Goal: Task Accomplishment & Management: Manage account settings

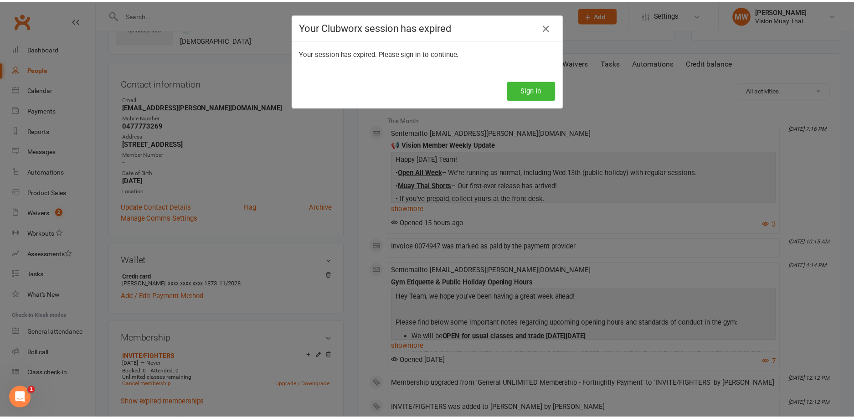
scroll to position [64, 0]
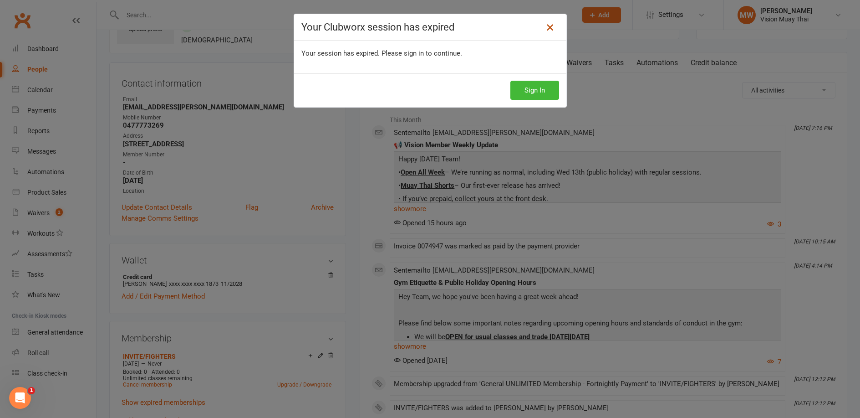
click at [546, 29] on icon at bounding box center [550, 27] width 11 height 11
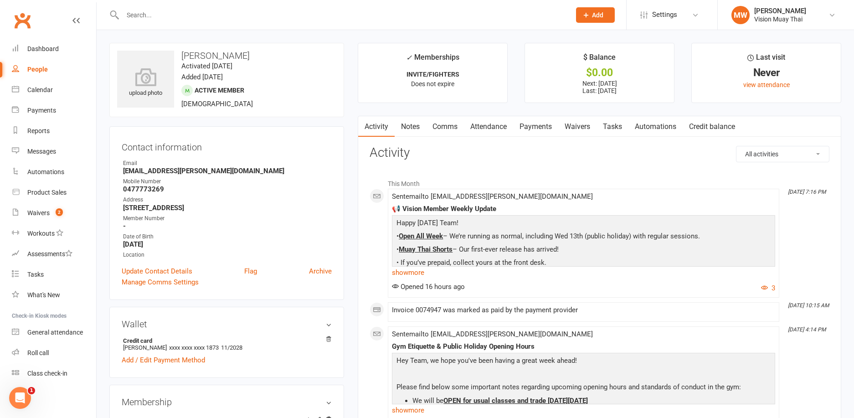
click at [297, 19] on input "text" at bounding box center [342, 15] width 444 height 13
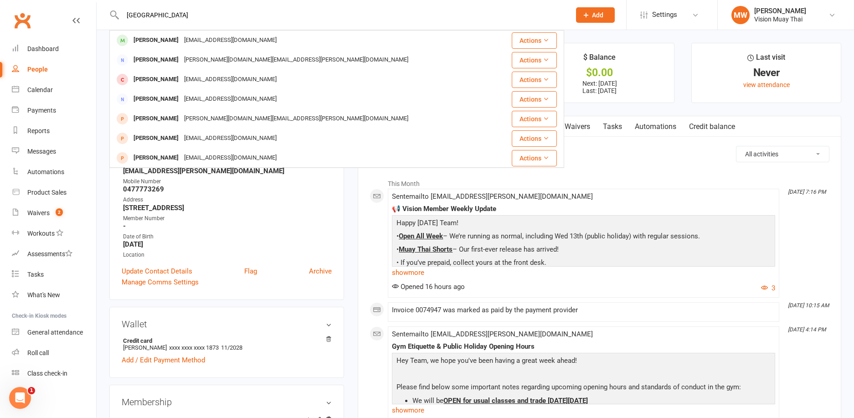
type input "[GEOGRAPHIC_DATA]"
drag, startPoint x: 294, startPoint y: 26, endPoint x: 207, endPoint y: 43, distance: 88.6
click at [207, 43] on div "[EMAIL_ADDRESS][DOMAIN_NAME]" at bounding box center [230, 40] width 98 height 13
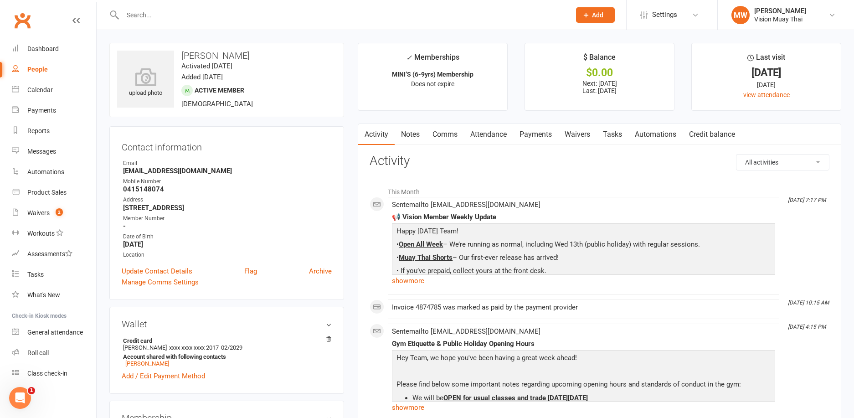
click at [547, 129] on link "Payments" at bounding box center [535, 134] width 45 height 21
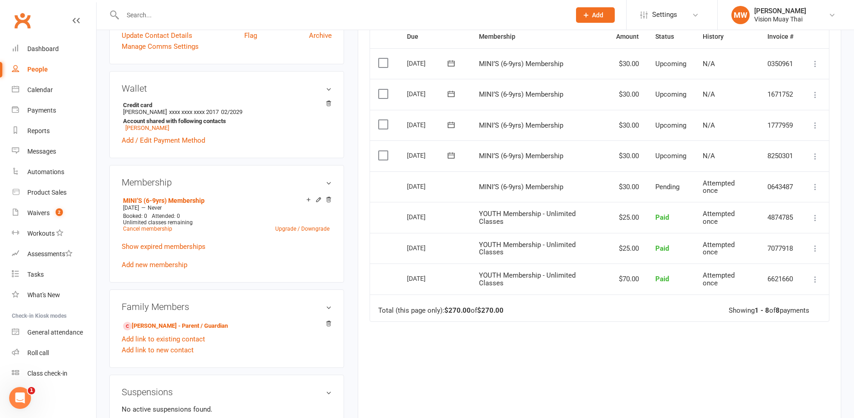
scroll to position [159, 0]
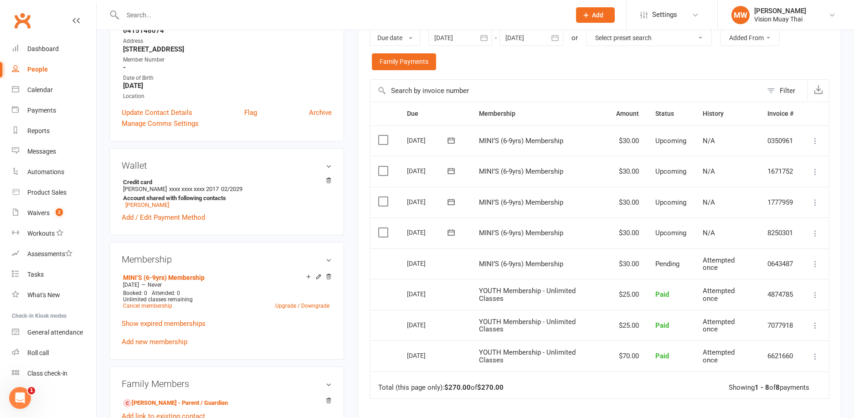
click at [490, 34] on button "button" at bounding box center [484, 38] width 16 height 16
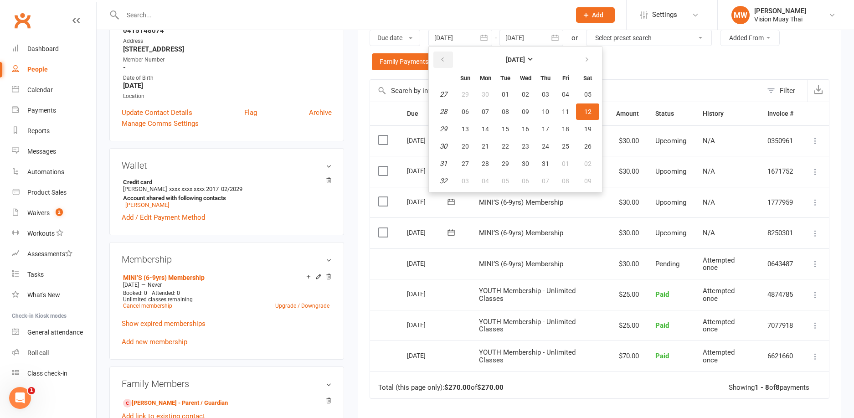
click at [449, 55] on button "button" at bounding box center [443, 59] width 20 height 16
click at [511, 161] on button "29" at bounding box center [505, 163] width 19 height 16
type input "[DATE]"
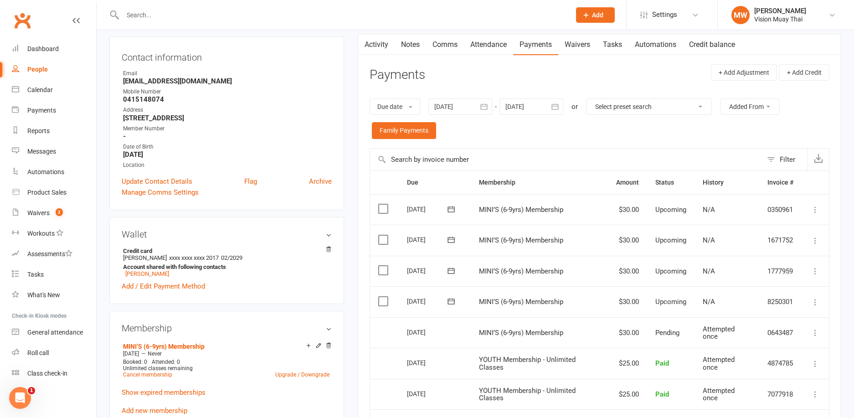
scroll to position [0, 0]
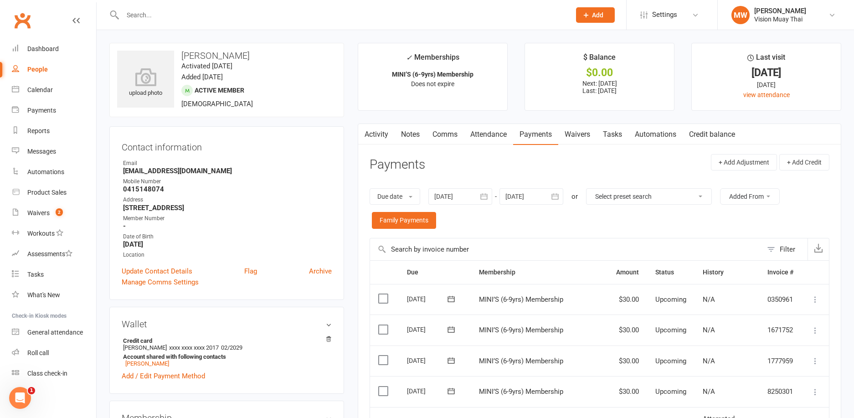
click at [297, 4] on div at bounding box center [336, 15] width 455 height 30
click at [297, 11] on input "text" at bounding box center [342, 15] width 444 height 13
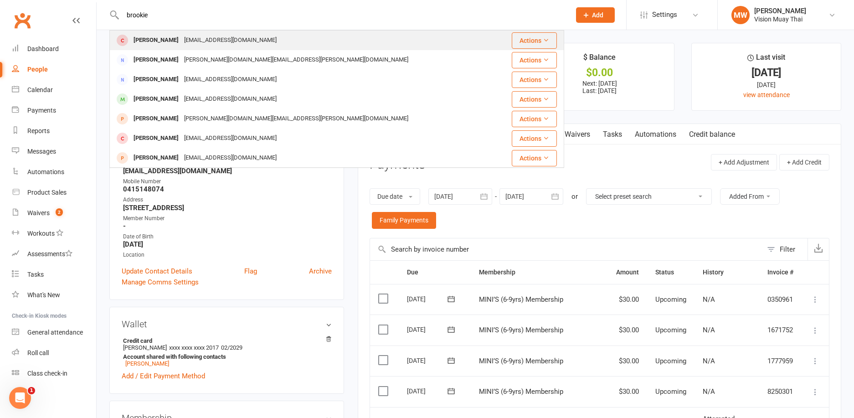
type input "brookie"
click at [232, 36] on div "[EMAIL_ADDRESS][DOMAIN_NAME]" at bounding box center [230, 40] width 98 height 13
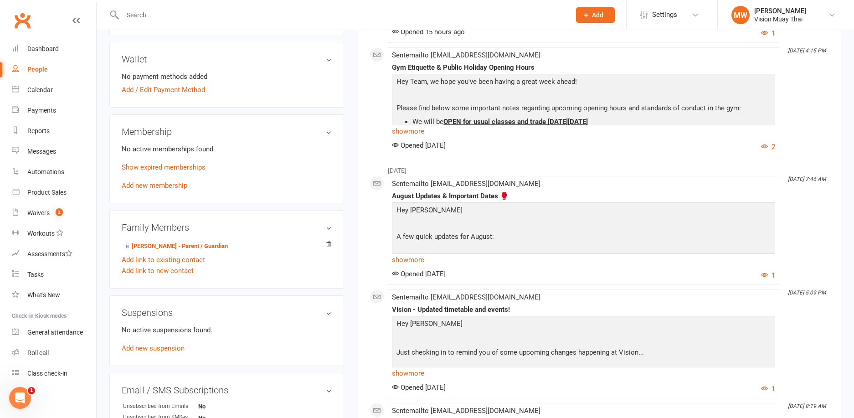
scroll to position [256, 0]
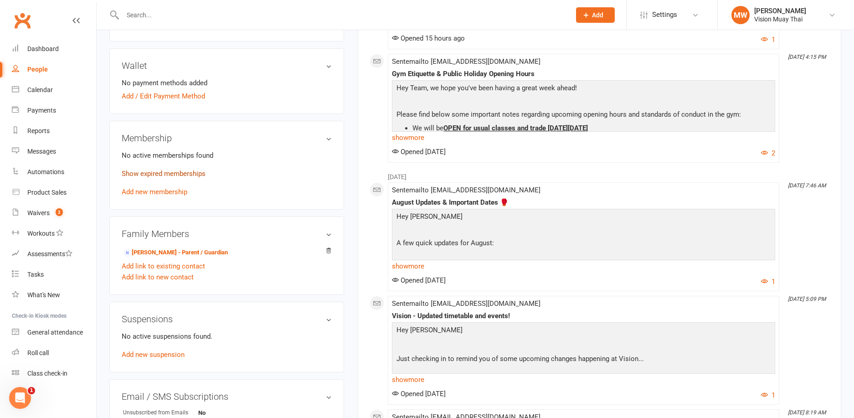
click at [146, 177] on link "Show expired memberships" at bounding box center [164, 173] width 84 height 8
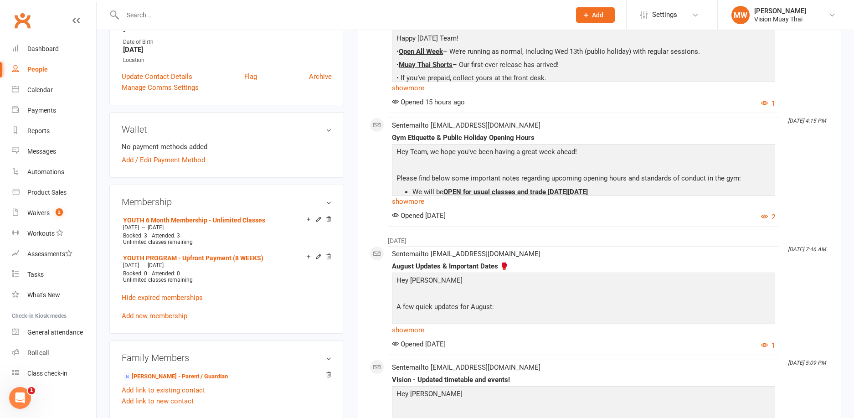
scroll to position [0, 0]
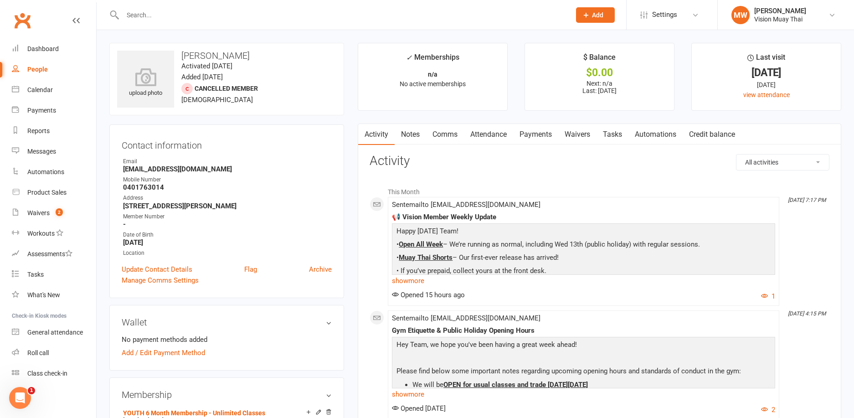
click at [413, 140] on link "Notes" at bounding box center [409, 134] width 31 height 21
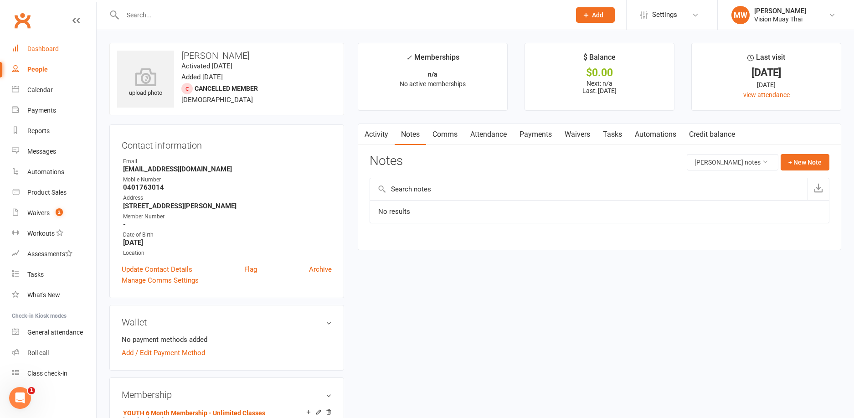
click at [54, 53] on link "Dashboard" at bounding box center [54, 49] width 84 height 20
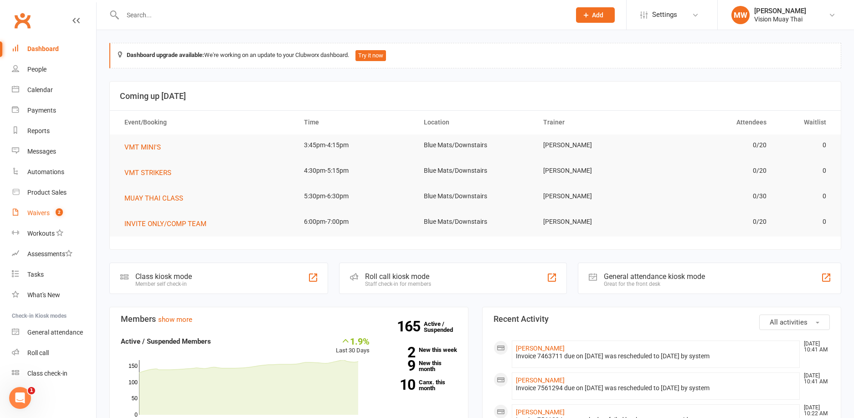
click at [47, 210] on div "Waivers" at bounding box center [38, 212] width 22 height 7
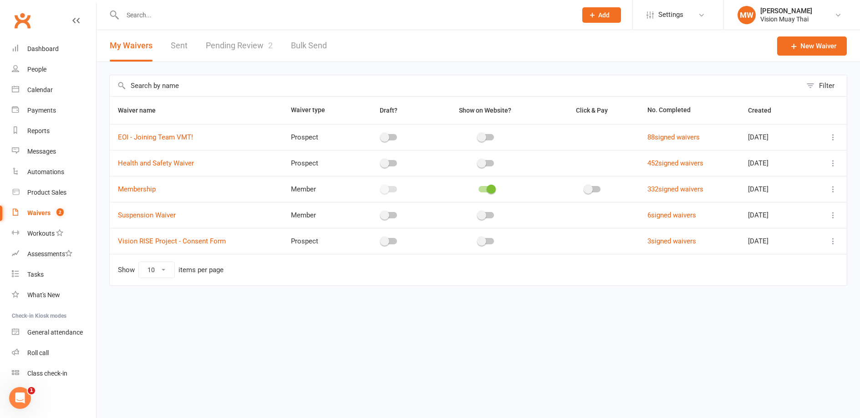
click at [225, 41] on link "Pending Review 2" at bounding box center [239, 45] width 67 height 31
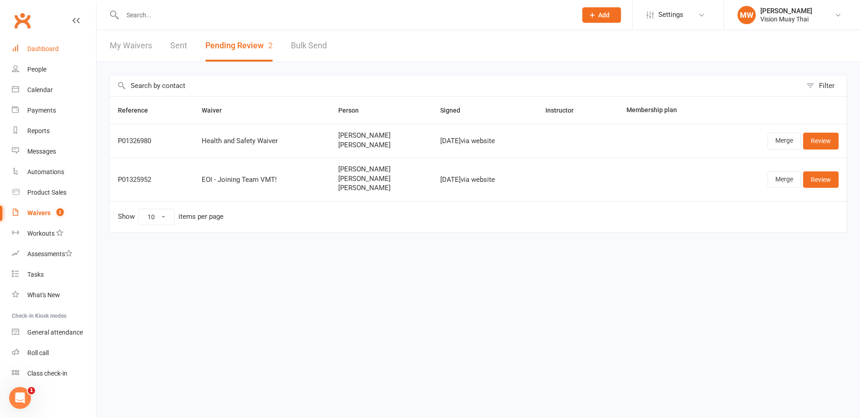
click at [54, 47] on div "Dashboard" at bounding box center [42, 48] width 31 height 7
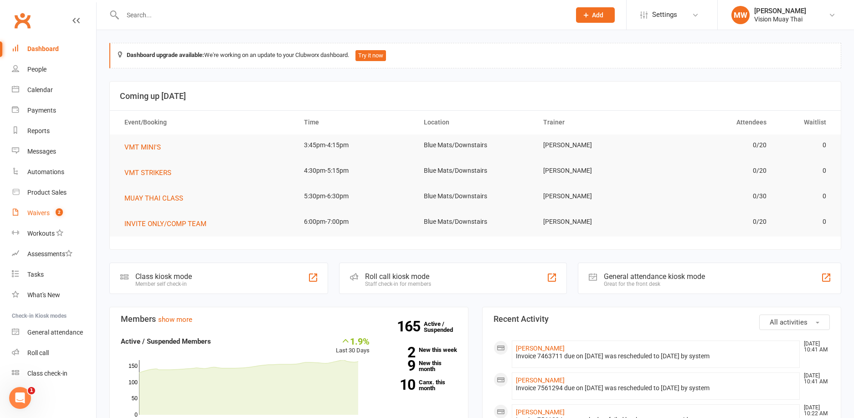
click at [39, 215] on div "Waivers" at bounding box center [38, 212] width 22 height 7
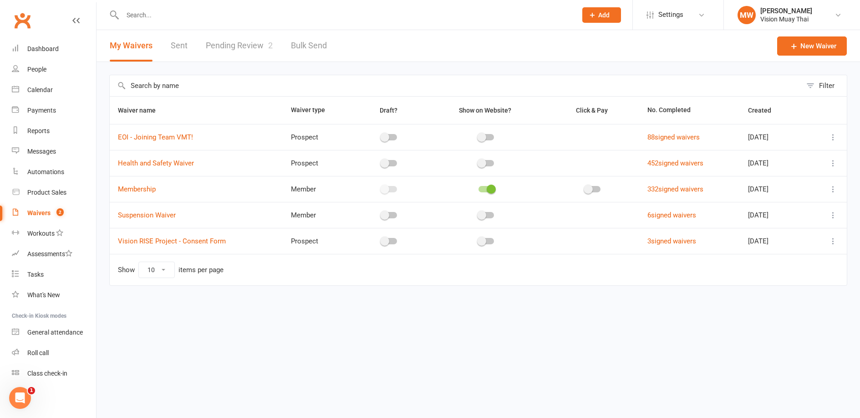
click at [220, 47] on link "Pending Review 2" at bounding box center [239, 45] width 67 height 31
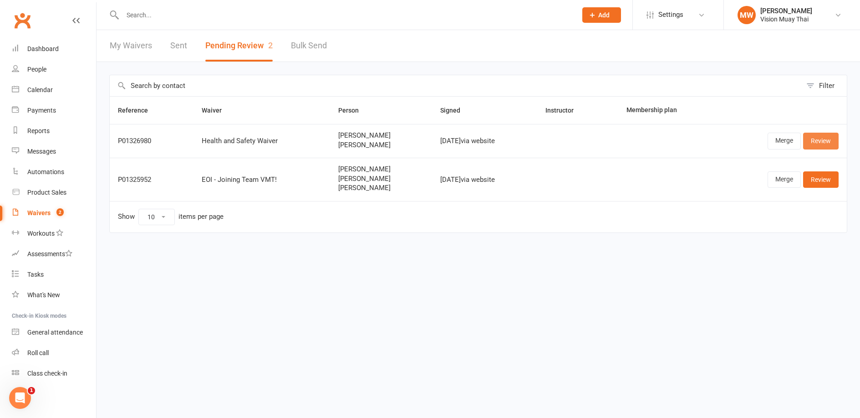
click at [812, 137] on link "Review" at bounding box center [822, 141] width 36 height 16
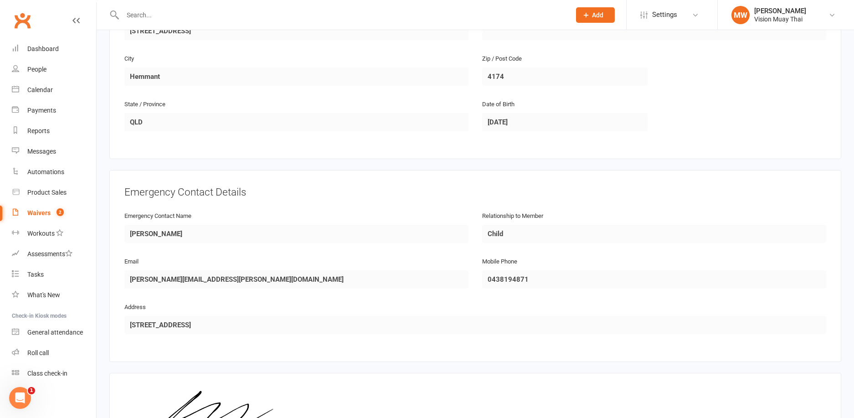
scroll to position [754, 0]
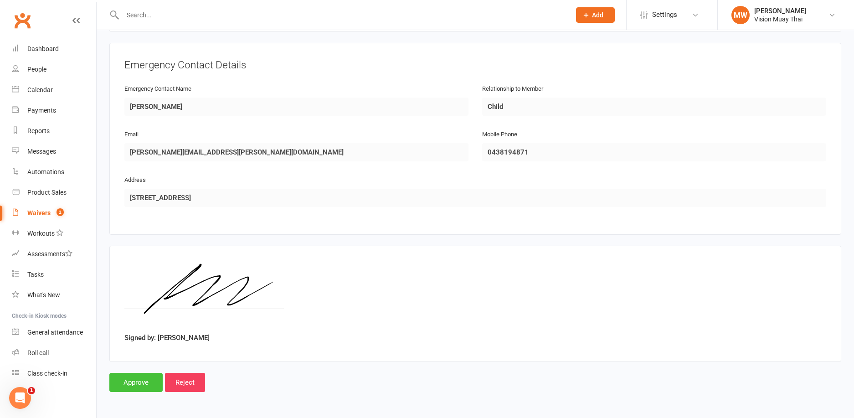
click at [145, 373] on input "Approve" at bounding box center [135, 382] width 53 height 19
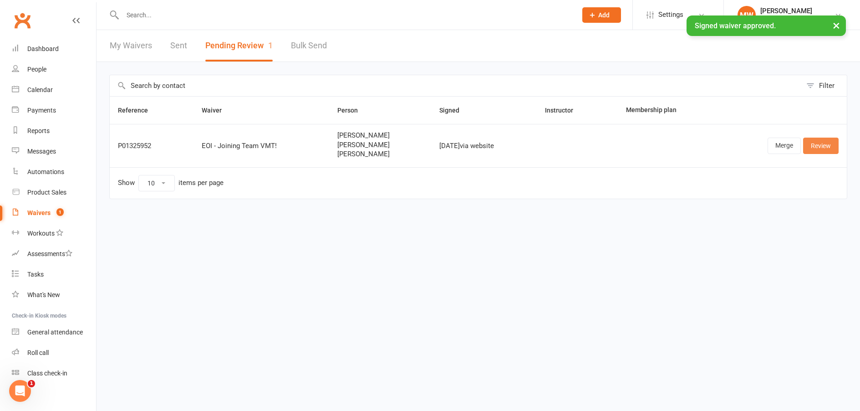
click at [812, 145] on link "Review" at bounding box center [822, 146] width 36 height 16
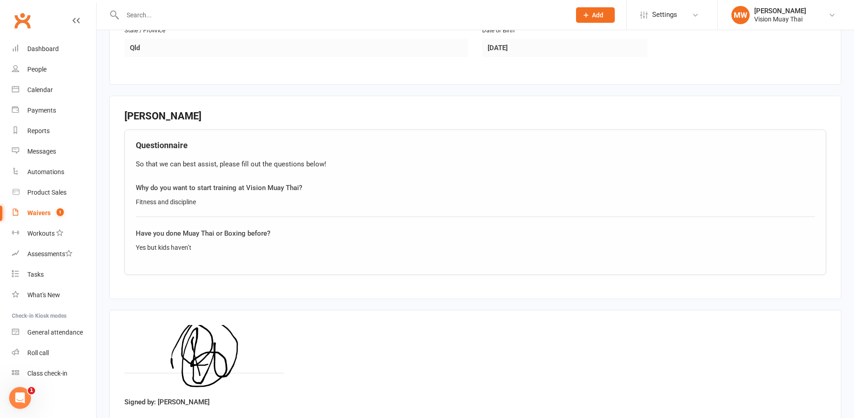
scroll to position [1050, 0]
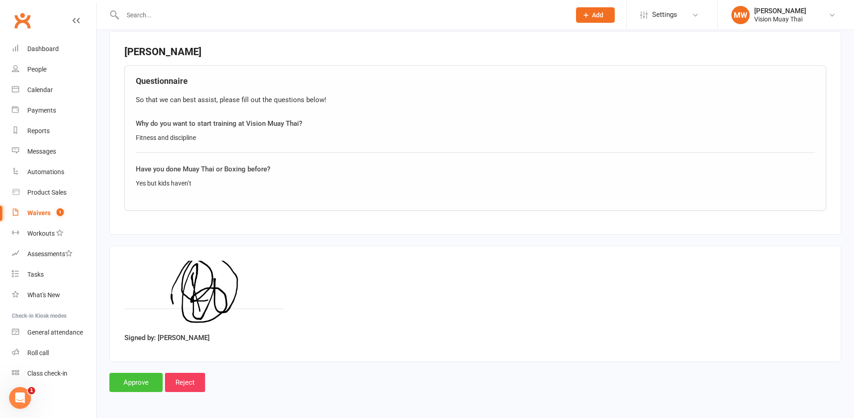
click at [149, 375] on input "Approve" at bounding box center [135, 382] width 53 height 19
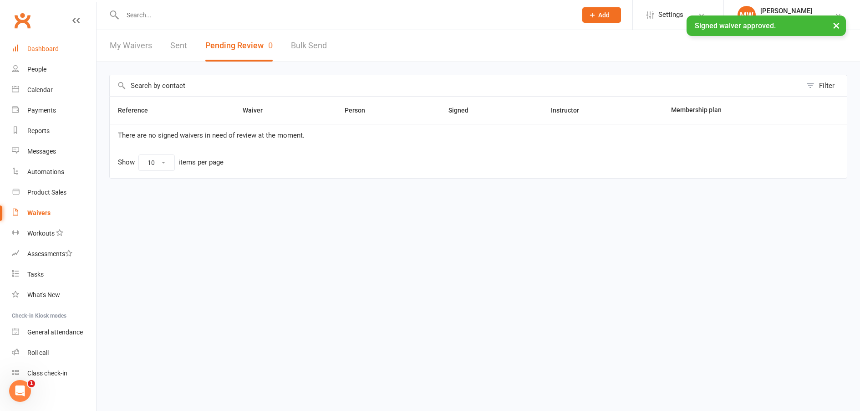
click at [70, 50] on link "Dashboard" at bounding box center [54, 49] width 84 height 20
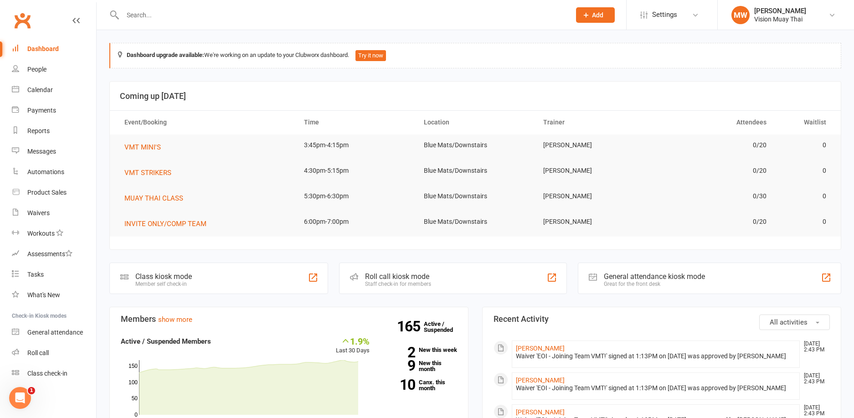
click at [343, 21] on input "text" at bounding box center [342, 15] width 444 height 13
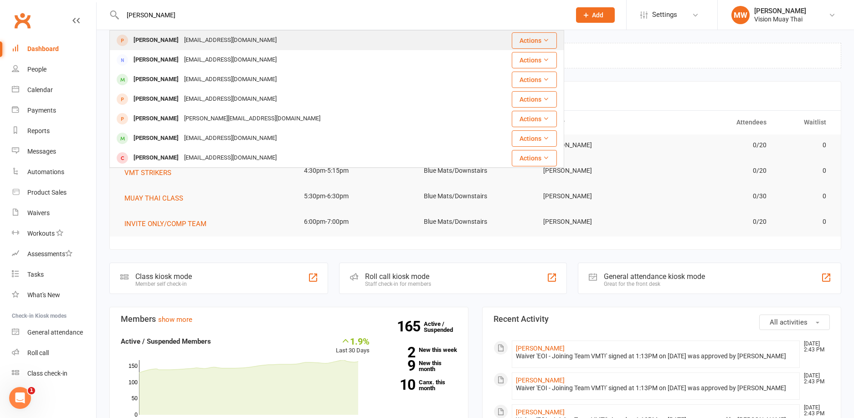
type input "[PERSON_NAME]"
click at [181, 38] on div "[EMAIL_ADDRESS][DOMAIN_NAME]" at bounding box center [230, 40] width 98 height 13
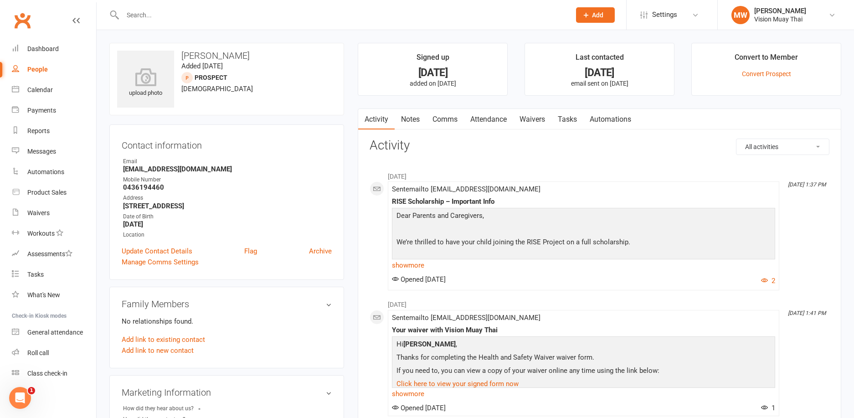
click at [179, 18] on input "text" at bounding box center [342, 15] width 444 height 13
type input "[PERSON_NAME]"
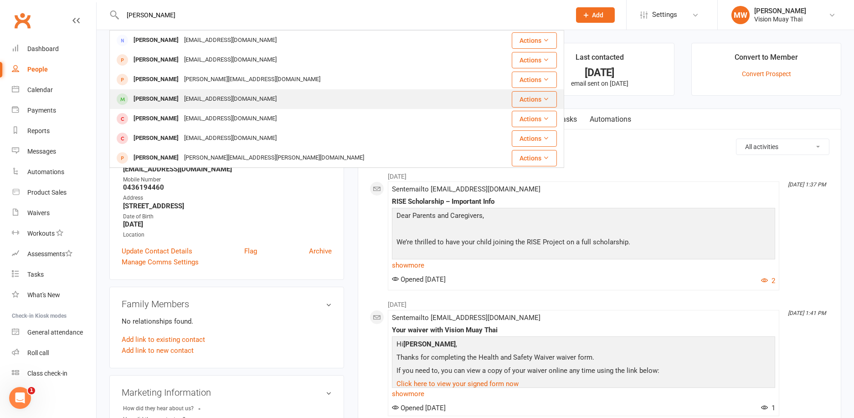
click at [181, 98] on div "[EMAIL_ADDRESS][DOMAIN_NAME]" at bounding box center [230, 98] width 98 height 13
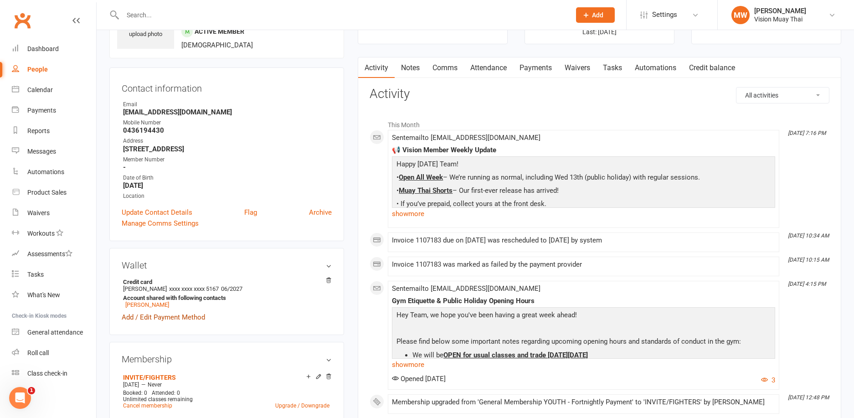
scroll to position [78, 0]
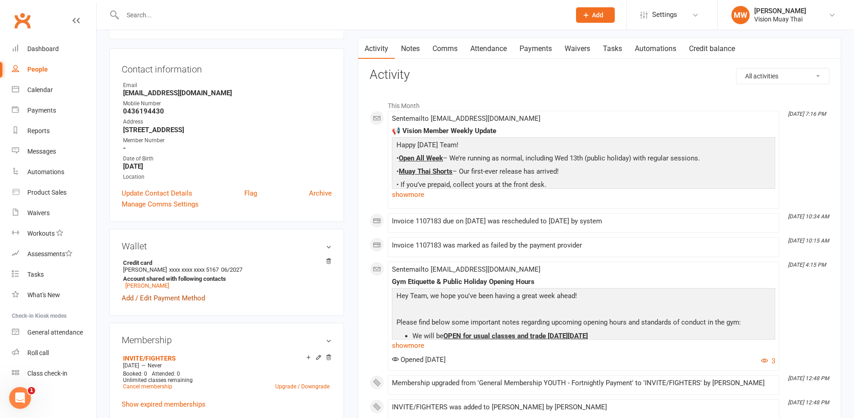
click at [181, 297] on link "Add / Edit Payment Method" at bounding box center [163, 297] width 83 height 11
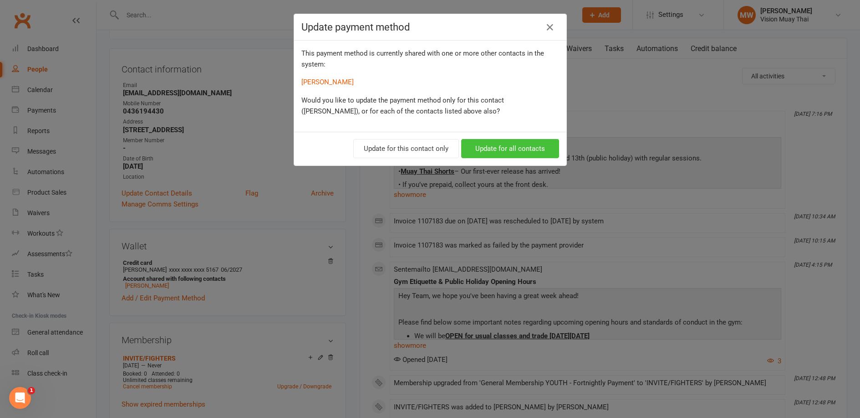
click at [482, 148] on button "Update for all contacts" at bounding box center [510, 148] width 98 height 19
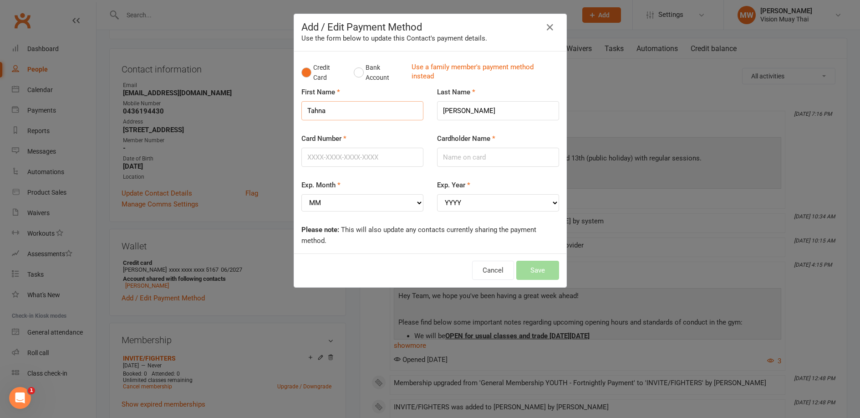
drag, startPoint x: 355, startPoint y: 116, endPoint x: 267, endPoint y: 113, distance: 88.0
click at [267, 113] on div "Add / Edit Payment Method Use the form below to update this Contact's payment d…" at bounding box center [430, 209] width 860 height 418
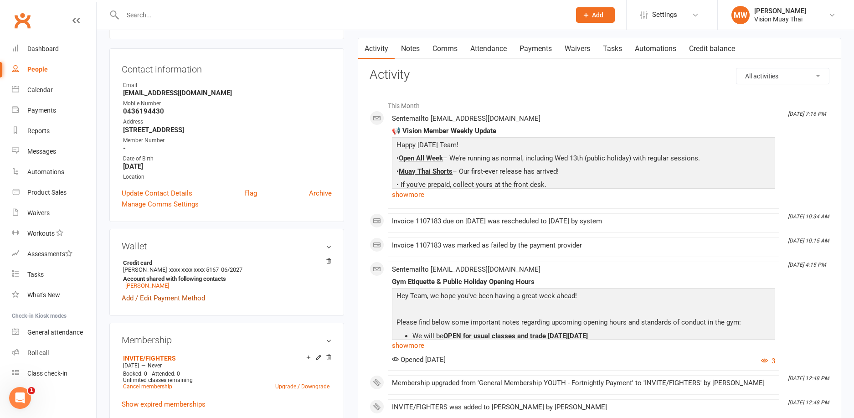
click at [155, 299] on link "Add / Edit Payment Method" at bounding box center [163, 297] width 83 height 11
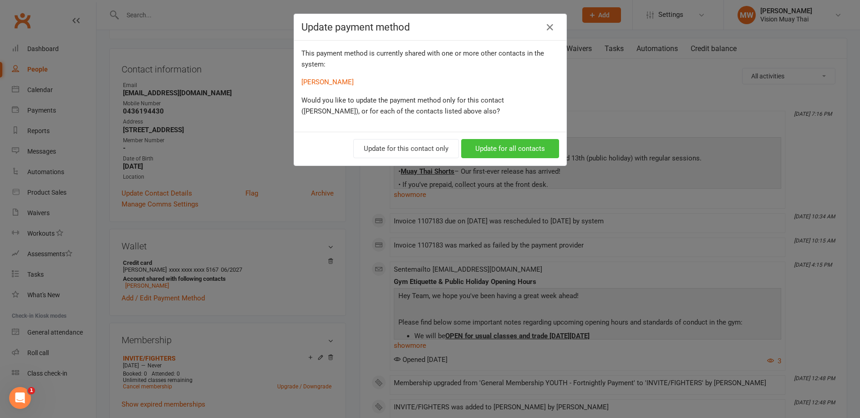
click at [535, 152] on button "Update for all contacts" at bounding box center [510, 148] width 98 height 19
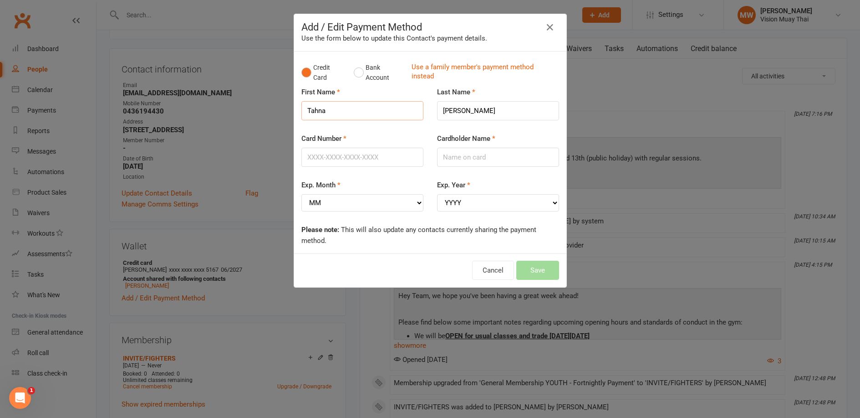
click at [343, 105] on input "Tahna" at bounding box center [363, 110] width 122 height 19
type input "[PERSON_NAME]"
click at [372, 160] on input "Card Number" at bounding box center [363, 157] width 122 height 19
type input "[CREDIT_CARD_NUMBER]"
click at [460, 155] on input "Cardholder Name" at bounding box center [498, 157] width 122 height 19
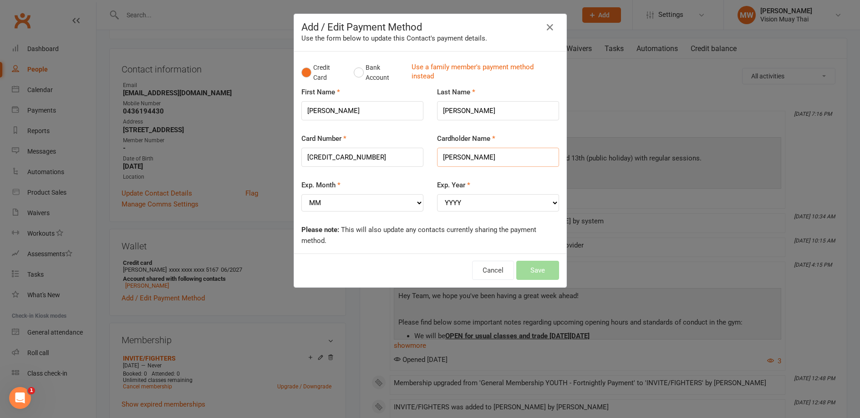
type input "[PERSON_NAME]"
select select "08"
select select "2027"
click at [530, 263] on button "Save" at bounding box center [538, 270] width 43 height 19
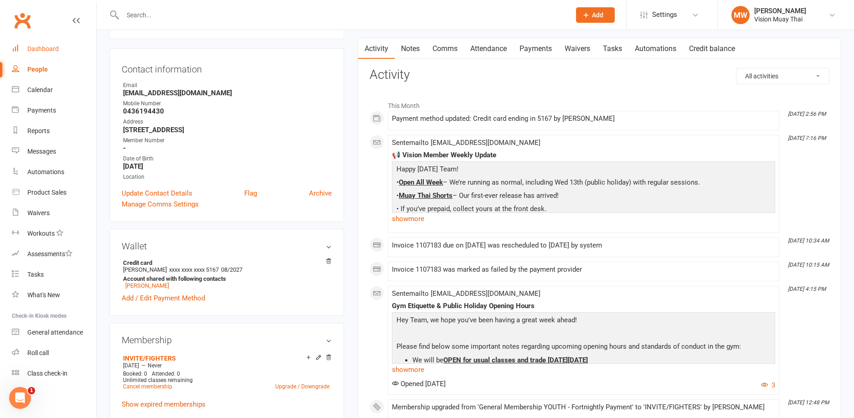
click at [51, 54] on link "Dashboard" at bounding box center [54, 49] width 84 height 20
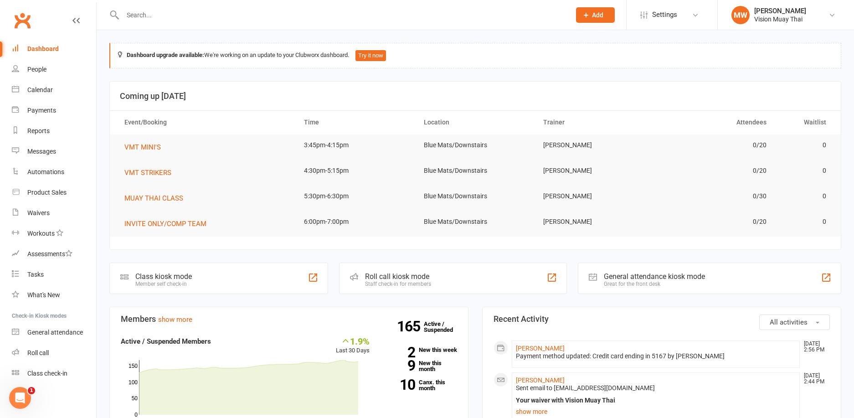
click at [63, 48] on link "Dashboard" at bounding box center [54, 49] width 84 height 20
click at [371, 19] on input "text" at bounding box center [342, 15] width 444 height 13
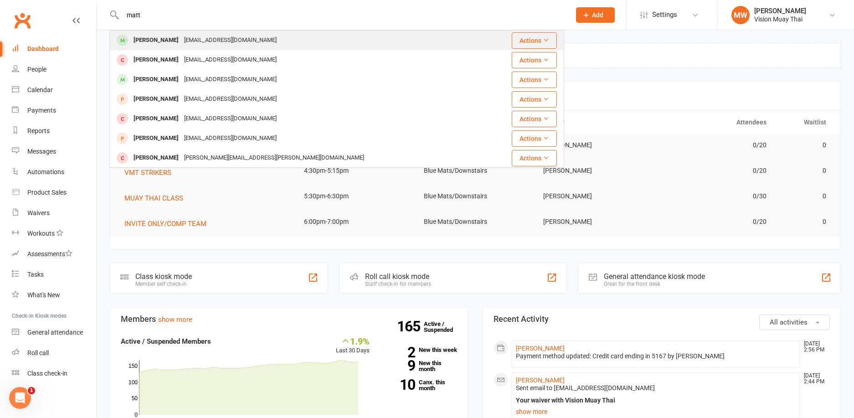
type input "matt"
click at [336, 45] on div "[PERSON_NAME] [PERSON_NAME][EMAIL_ADDRESS][PERSON_NAME][DOMAIN_NAME]" at bounding box center [298, 40] width 377 height 19
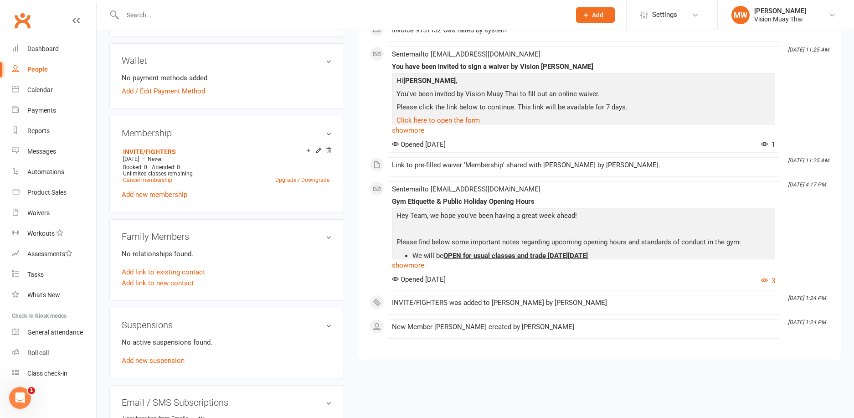
scroll to position [437, 0]
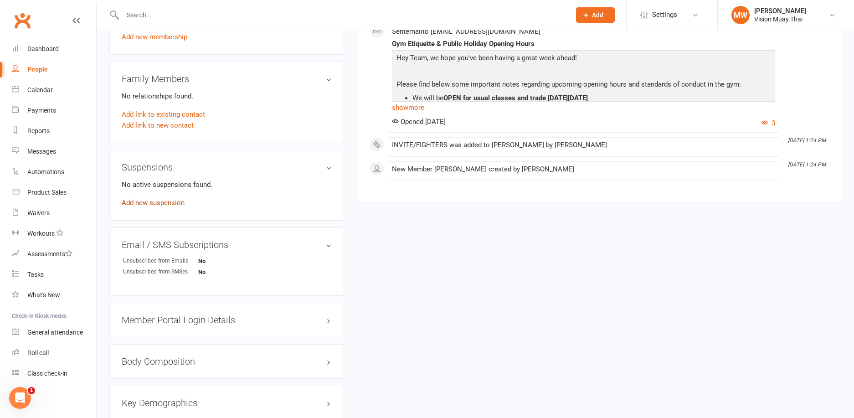
click at [171, 204] on link "Add new suspension" at bounding box center [153, 203] width 63 height 8
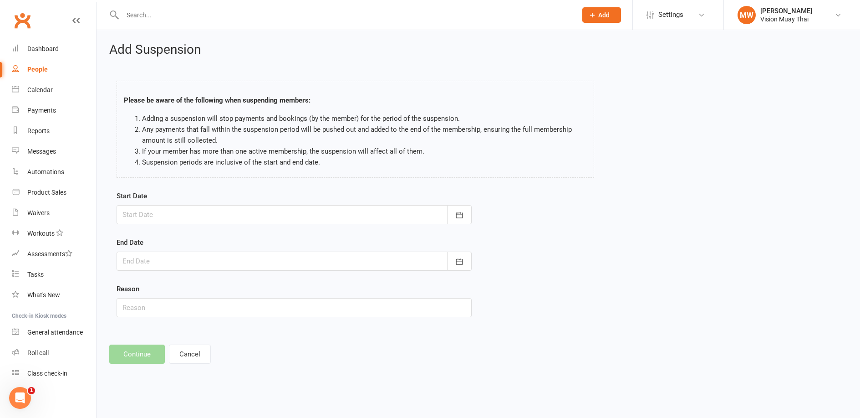
click at [283, 215] on div at bounding box center [294, 214] width 355 height 19
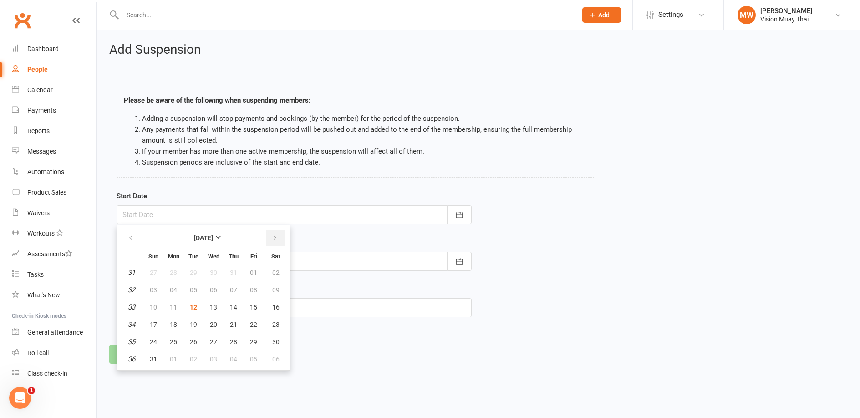
click at [278, 237] on button "button" at bounding box center [276, 238] width 20 height 16
click at [175, 291] on span "08" at bounding box center [173, 289] width 7 height 7
type input "[DATE]"
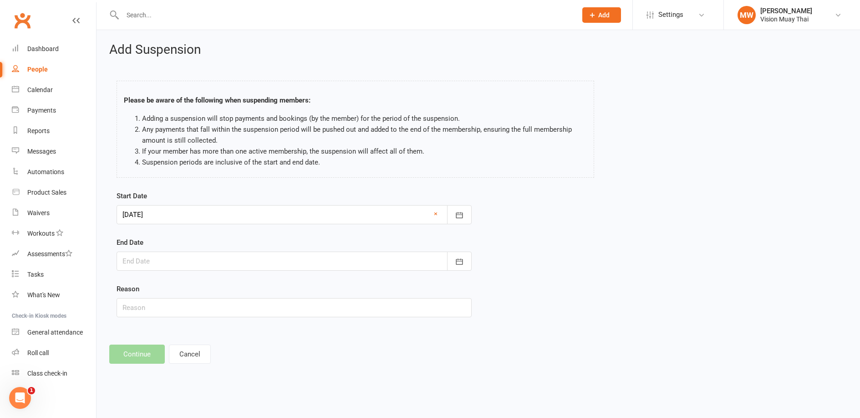
click at [183, 260] on div at bounding box center [294, 260] width 355 height 19
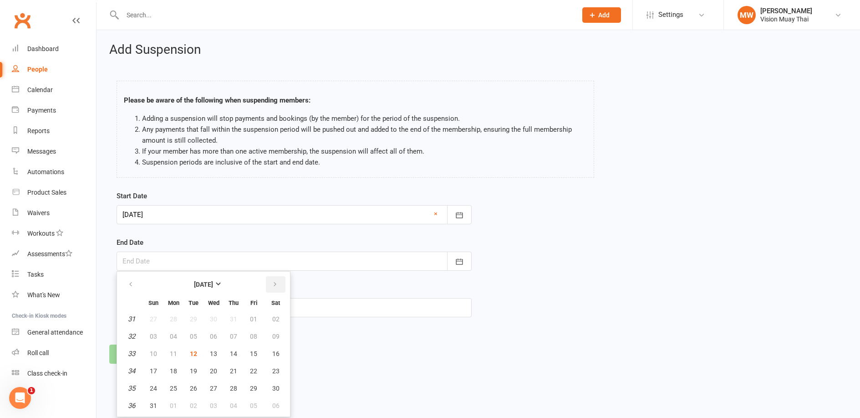
click at [273, 281] on icon "button" at bounding box center [275, 284] width 6 height 7
click at [127, 283] on button "button" at bounding box center [132, 284] width 20 height 16
click at [156, 333] on span "05" at bounding box center [153, 336] width 7 height 7
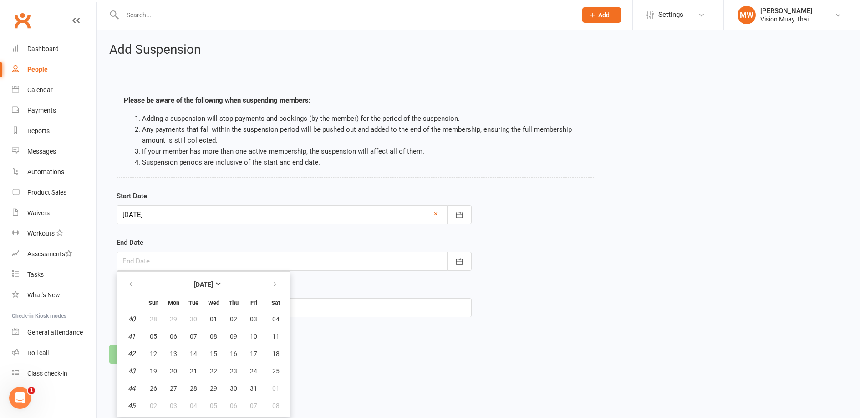
type input "[DATE]"
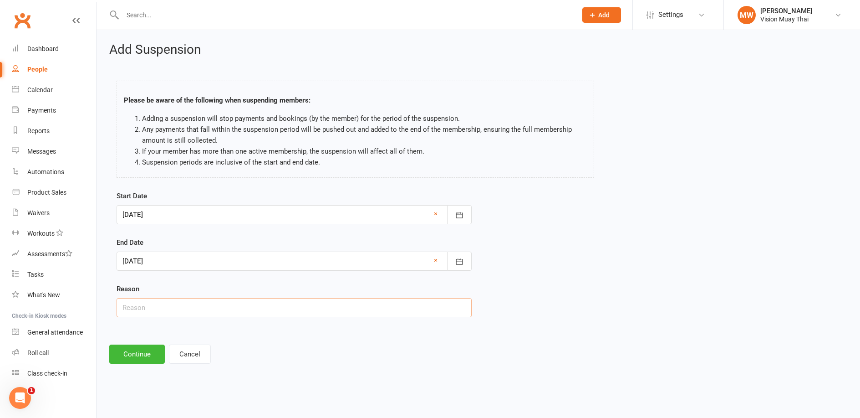
click at [157, 298] on input "text" at bounding box center [294, 307] width 355 height 19
type input "Holiday"
click at [148, 346] on button "Continue" at bounding box center [137, 353] width 56 height 19
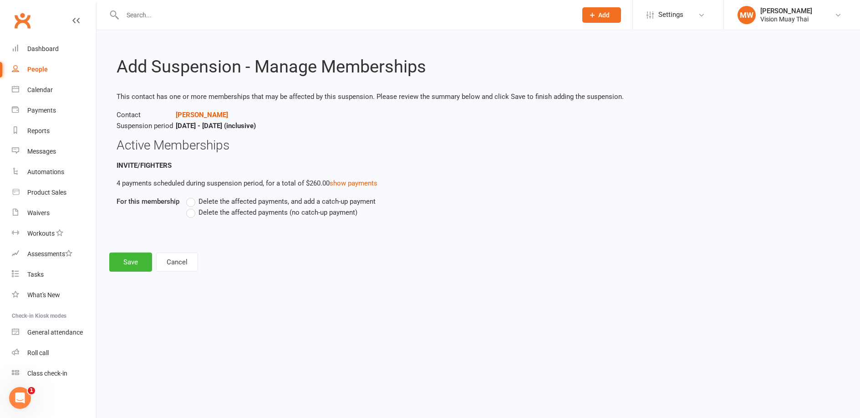
click at [248, 212] on span "Delete the affected payments (no catch-up payment)" at bounding box center [278, 212] width 159 height 10
click at [192, 207] on input "Delete the affected payments (no catch-up payment)" at bounding box center [189, 207] width 6 height 0
click at [120, 260] on button "Save" at bounding box center [130, 261] width 43 height 19
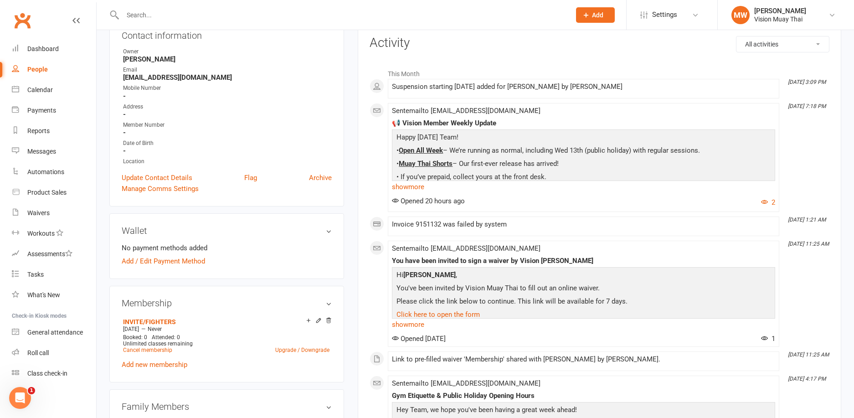
scroll to position [165, 0]
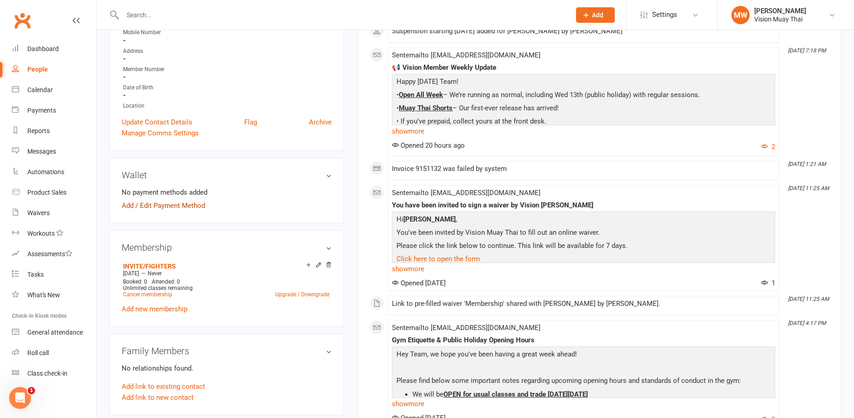
click at [182, 202] on link "Add / Edit Payment Method" at bounding box center [163, 205] width 83 height 11
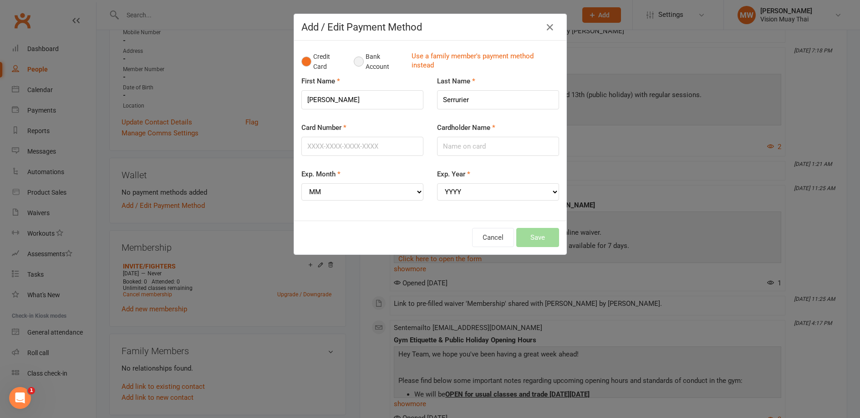
click at [360, 60] on button "Bank Account" at bounding box center [379, 62] width 51 height 28
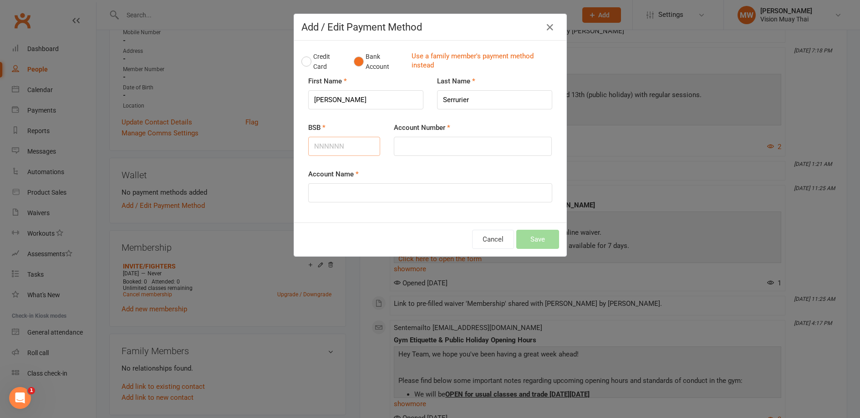
click at [360, 153] on input "BSB" at bounding box center [344, 146] width 72 height 19
type input "114879"
click at [488, 148] on input "Account Number" at bounding box center [473, 146] width 158 height 19
type input "5"
type input "450973475"
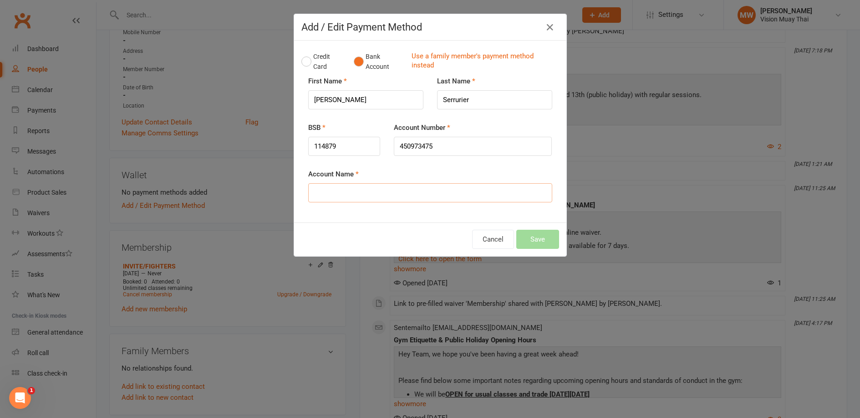
click at [483, 188] on input "Account Name" at bounding box center [430, 192] width 244 height 19
type input "[PERSON_NAME]"
click at [547, 242] on button "Save" at bounding box center [538, 239] width 43 height 19
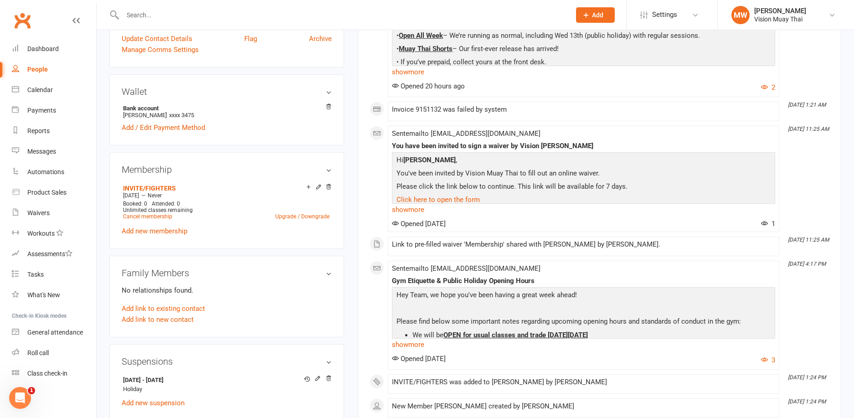
scroll to position [0, 0]
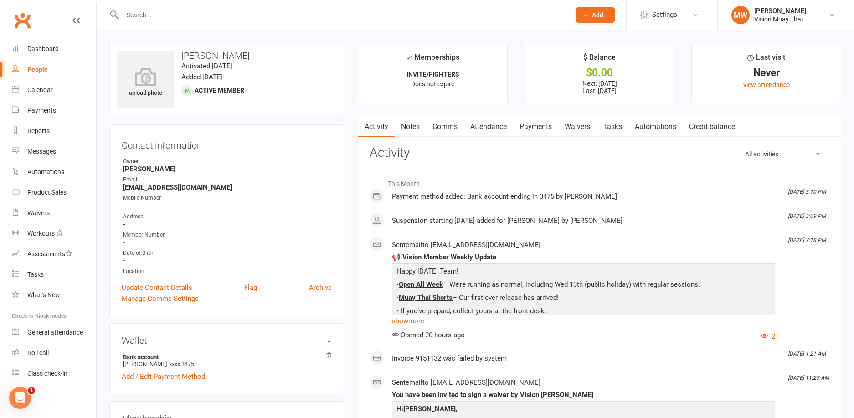
click at [537, 127] on link "Payments" at bounding box center [535, 126] width 45 height 21
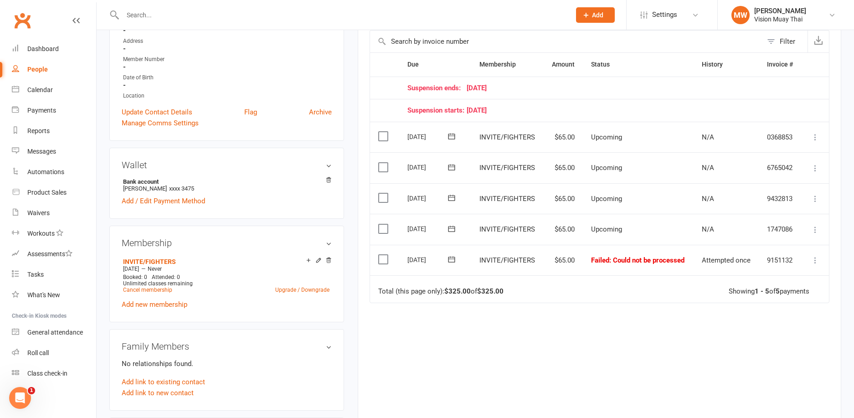
scroll to position [173, 0]
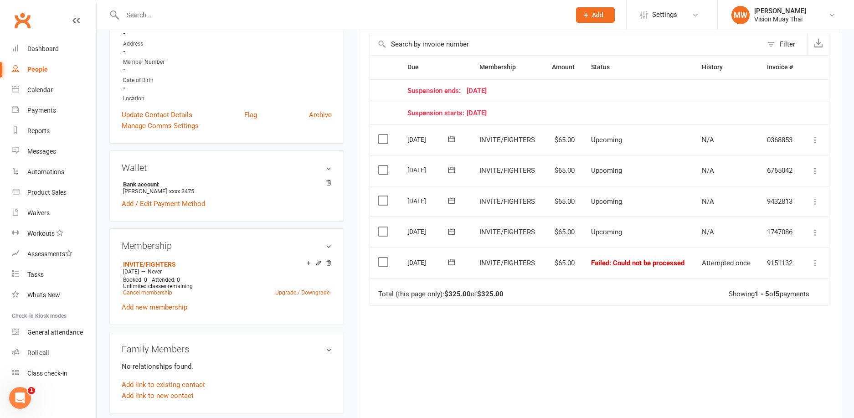
click at [452, 260] on icon at bounding box center [451, 261] width 9 height 9
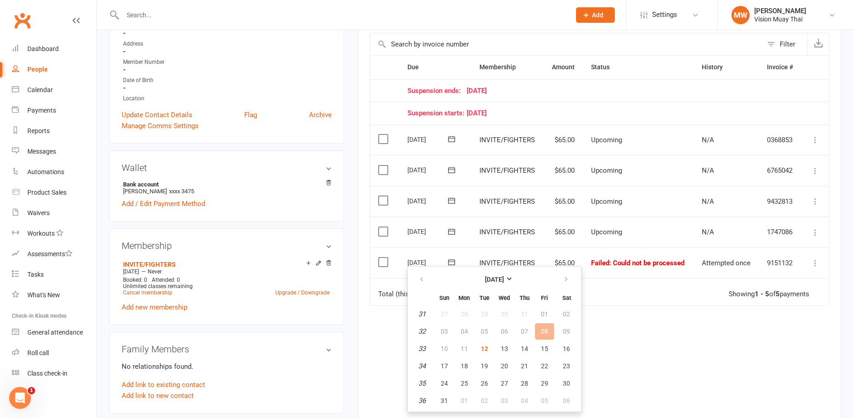
click at [663, 323] on div "Due Contact Membership Amount Status History Invoice # Suspension ends: [DATE] …" at bounding box center [599, 239] width 460 height 368
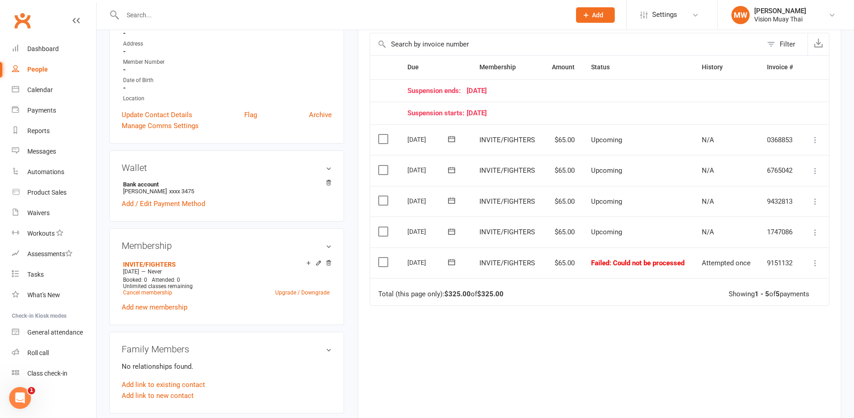
click at [814, 264] on icon at bounding box center [814, 262] width 9 height 9
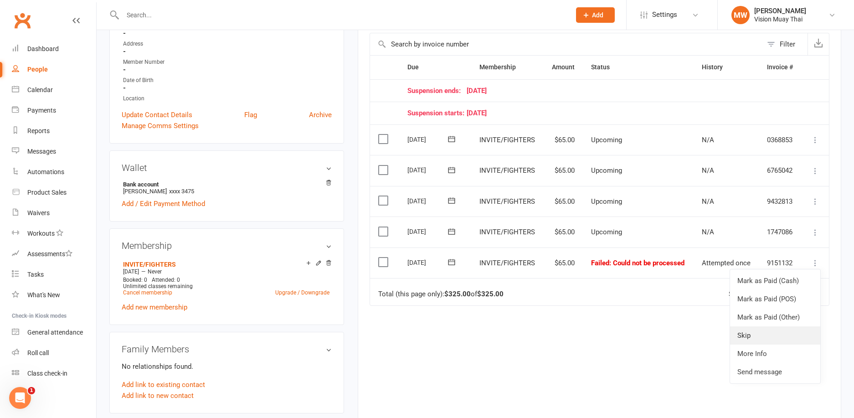
click at [761, 334] on link "Skip" at bounding box center [775, 335] width 90 height 18
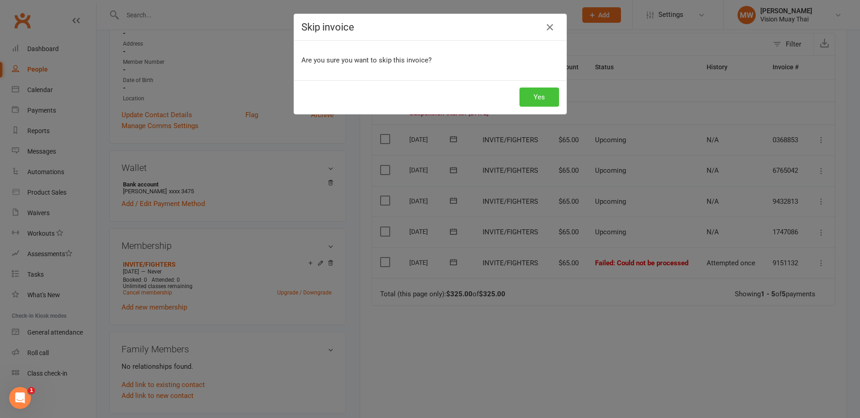
click at [527, 97] on button "Yes" at bounding box center [540, 96] width 40 height 19
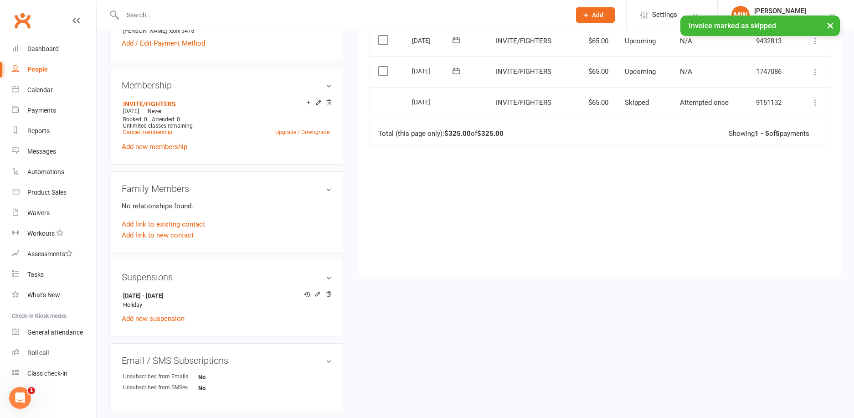
scroll to position [0, 0]
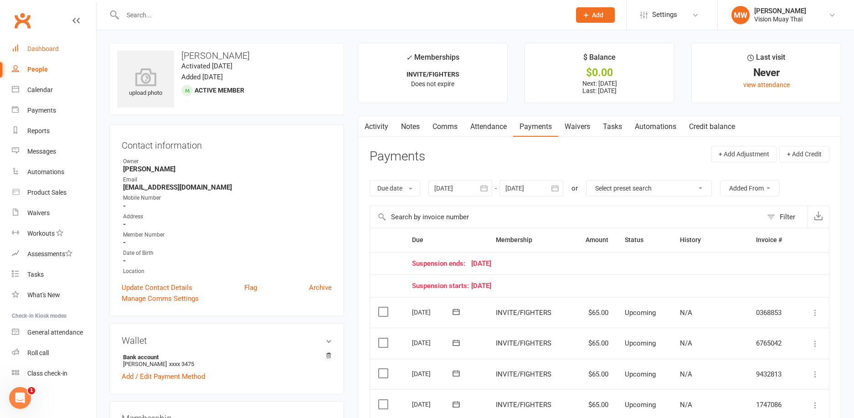
click at [77, 49] on link "Dashboard" at bounding box center [54, 49] width 84 height 20
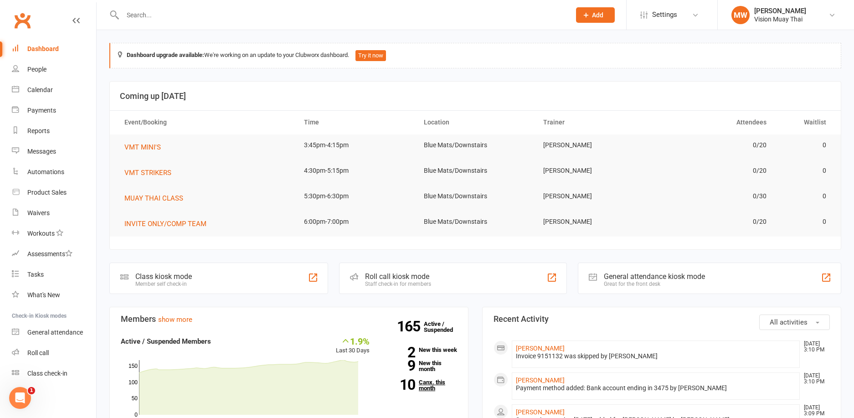
click at [432, 388] on link "10 Canx. this month" at bounding box center [420, 385] width 74 height 12
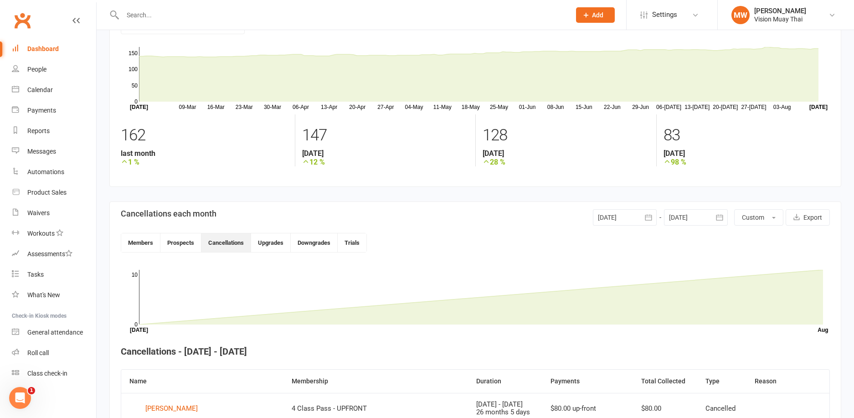
scroll to position [86, 0]
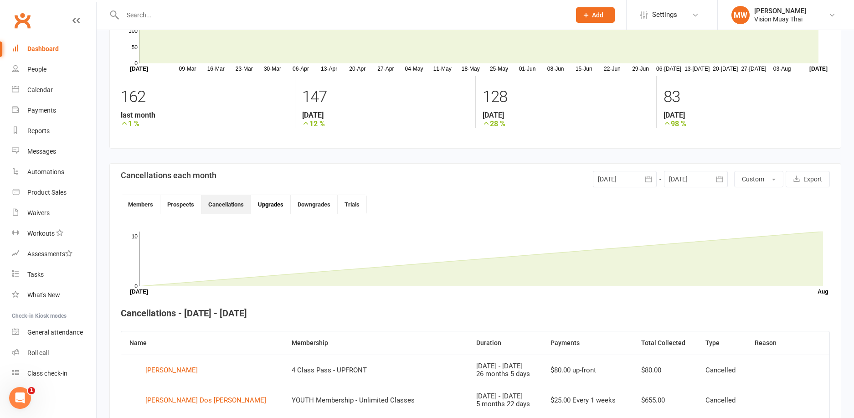
click at [275, 206] on button "Upgrades" at bounding box center [271, 204] width 40 height 19
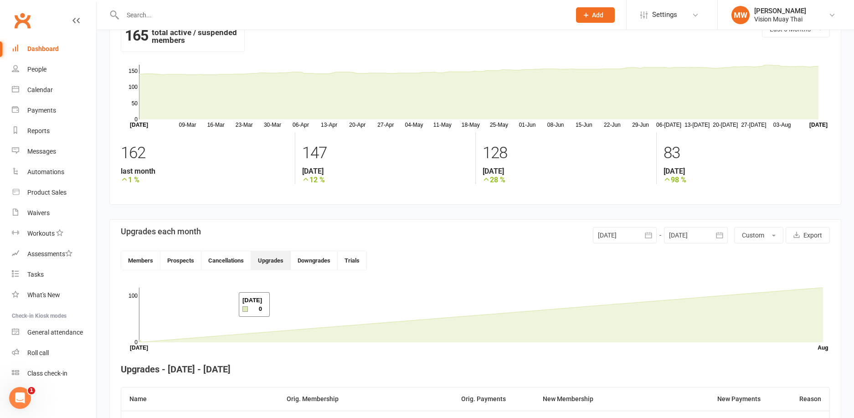
scroll to position [28, 0]
click at [225, 257] on button "Cancellations" at bounding box center [226, 262] width 50 height 19
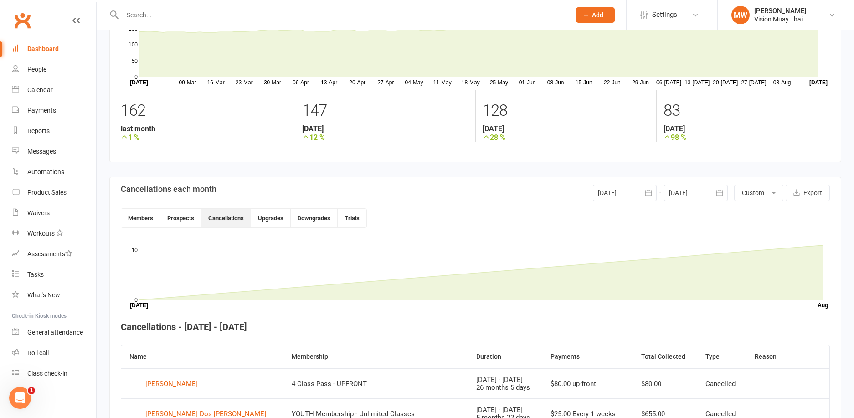
scroll to position [0, 0]
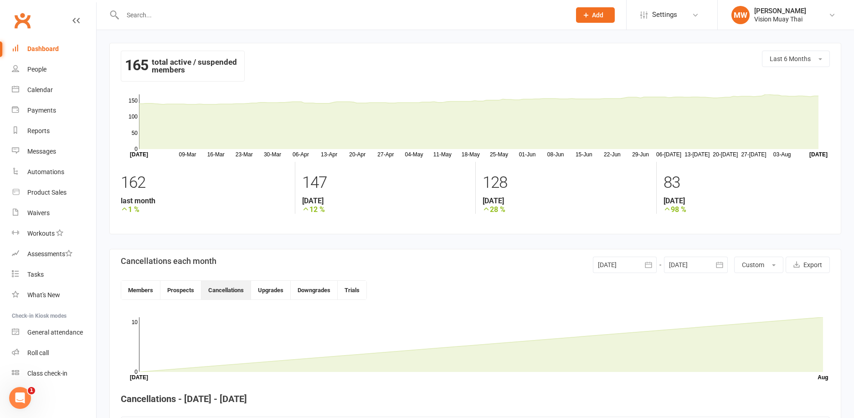
click at [49, 46] on div "Dashboard" at bounding box center [42, 48] width 31 height 7
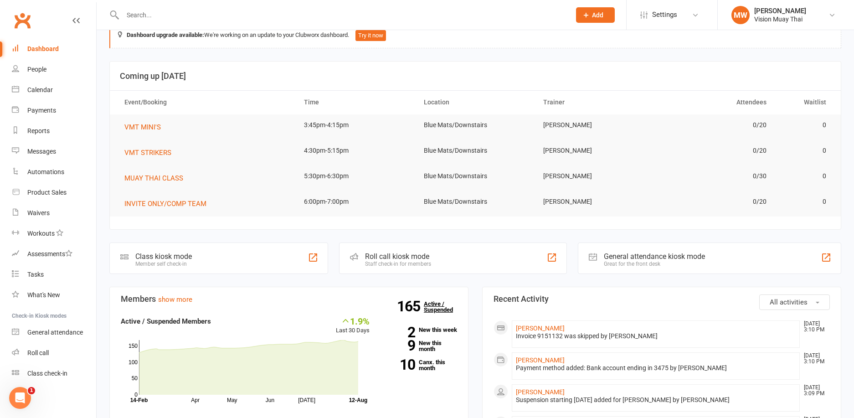
scroll to position [168, 0]
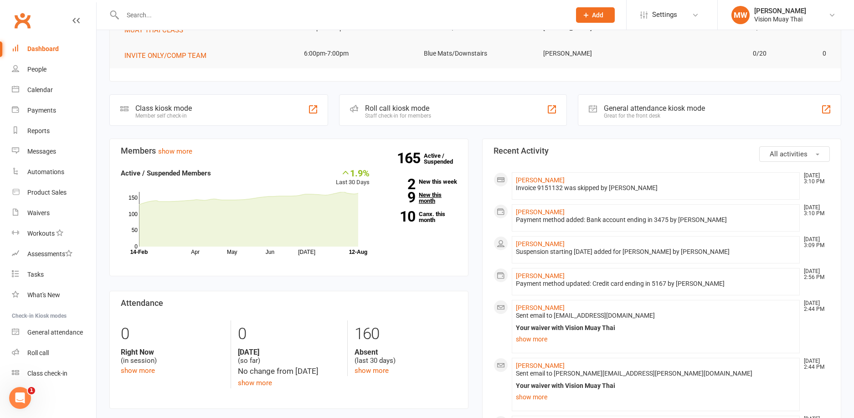
click at [432, 203] on link "9 New this month" at bounding box center [420, 198] width 74 height 12
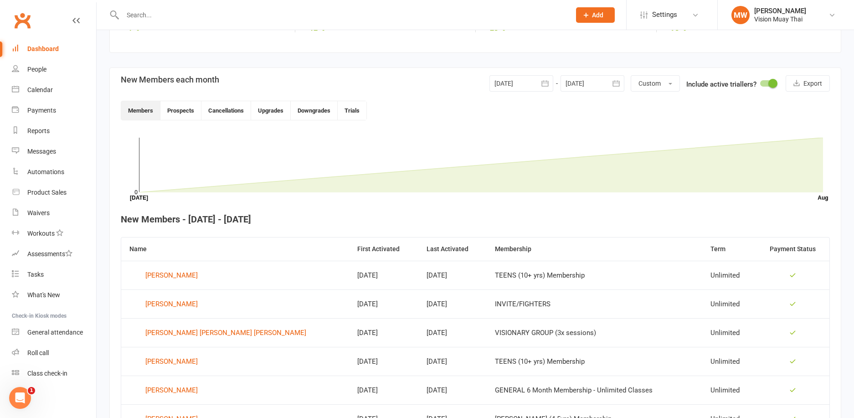
scroll to position [75, 0]
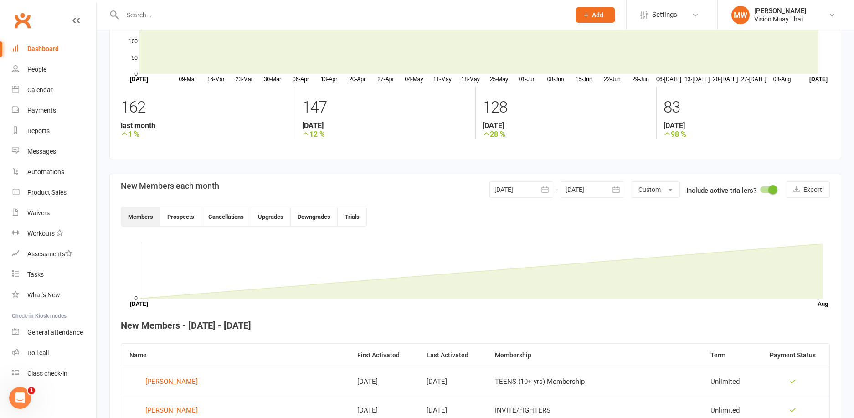
click at [40, 42] on link "Dashboard" at bounding box center [54, 49] width 84 height 20
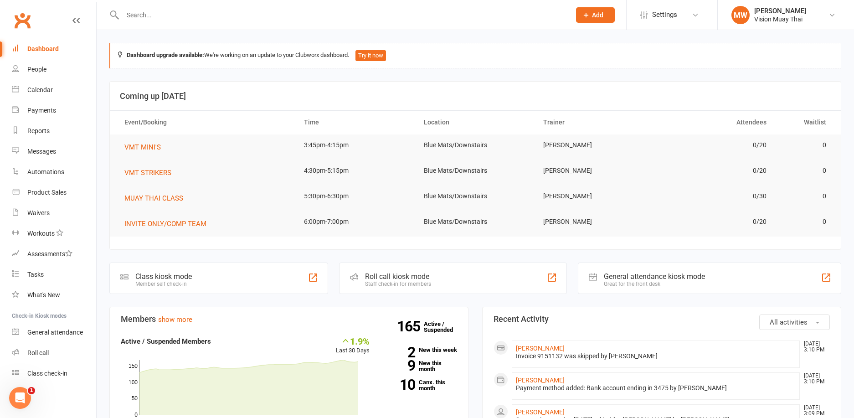
scroll to position [2, 0]
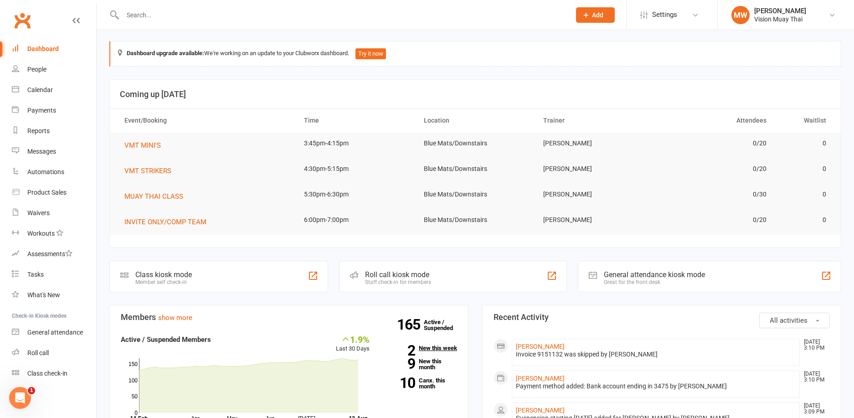
click at [422, 350] on link "2 New this week" at bounding box center [420, 348] width 74 height 6
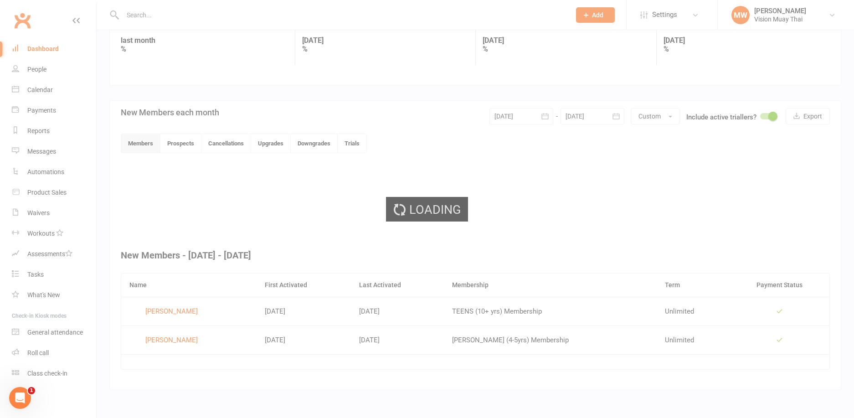
scroll to position [141, 0]
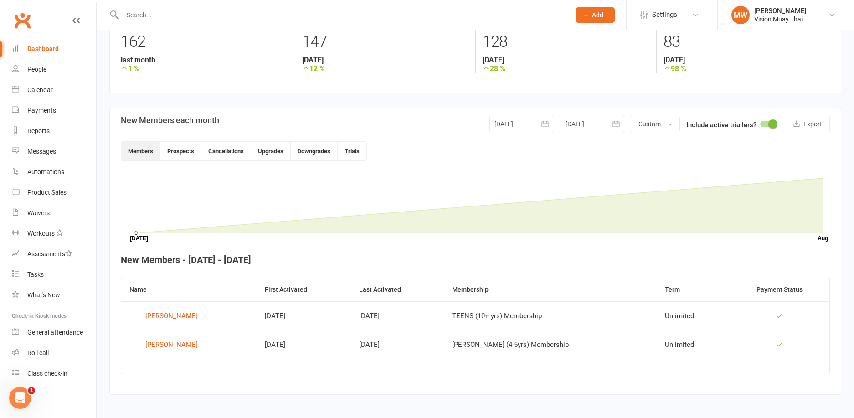
click at [54, 46] on div "Dashboard" at bounding box center [42, 48] width 31 height 7
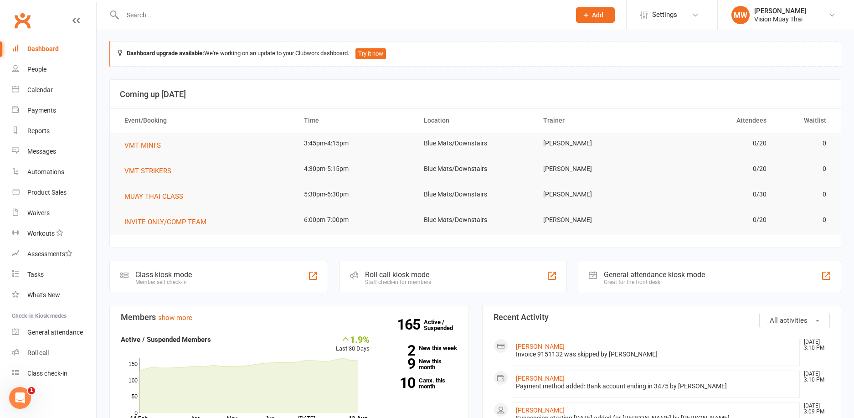
scroll to position [165, 0]
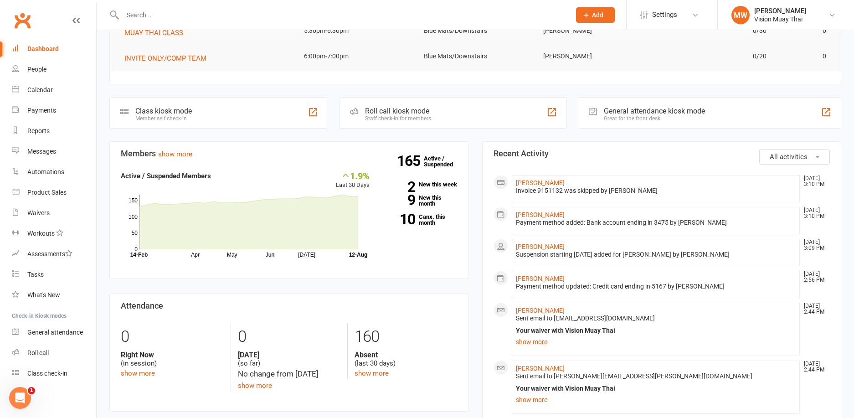
click at [142, 21] on div at bounding box center [336, 15] width 455 height 30
click at [142, 21] on input "text" at bounding box center [342, 15] width 444 height 13
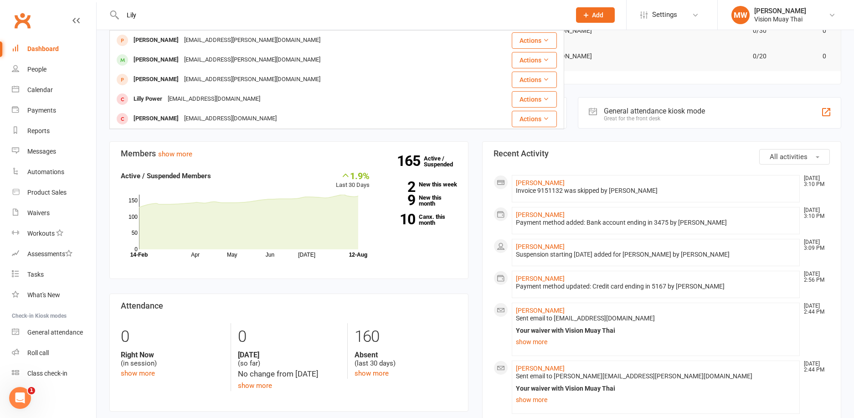
type input "Lily"
click at [48, 49] on div "Dashboard" at bounding box center [42, 48] width 31 height 7
